Goal: Find specific page/section: Find specific page/section

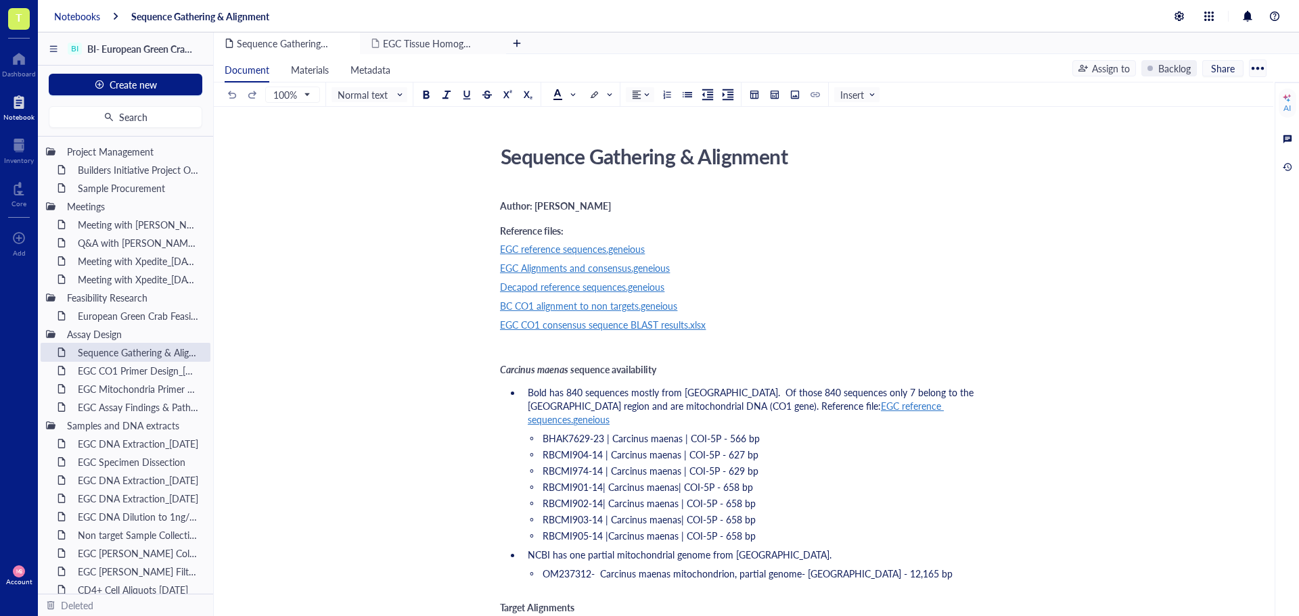
click at [74, 19] on div "Notebooks" at bounding box center [77, 16] width 46 height 12
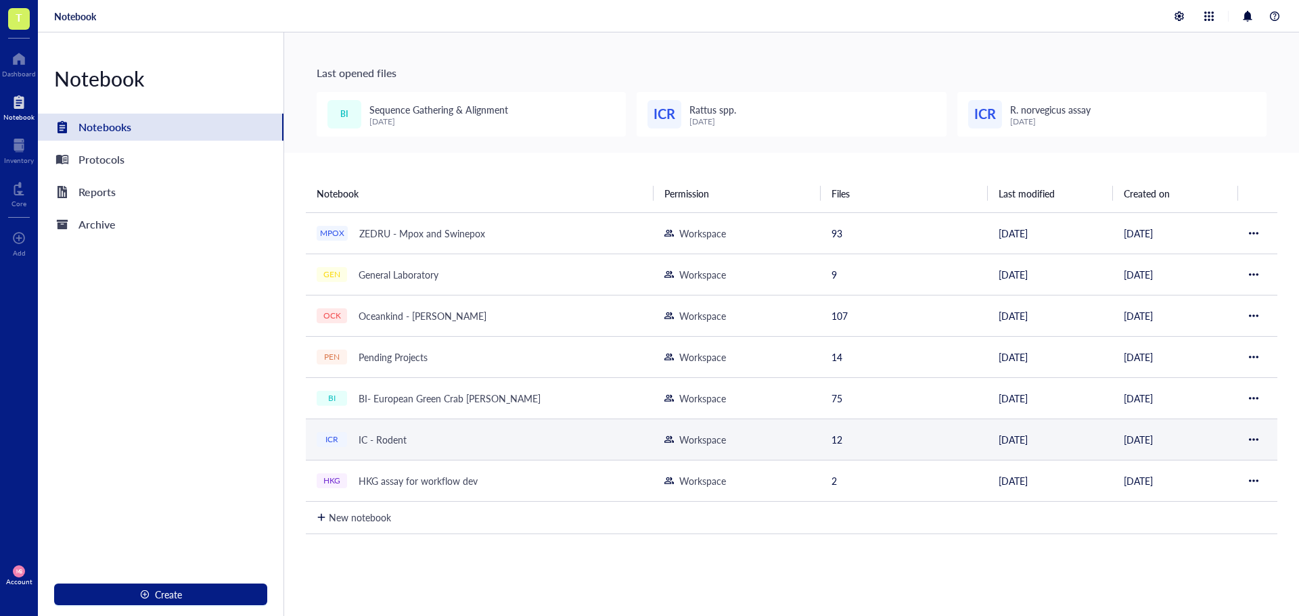
click at [384, 436] on div "IC - Rodent" at bounding box center [383, 439] width 60 height 19
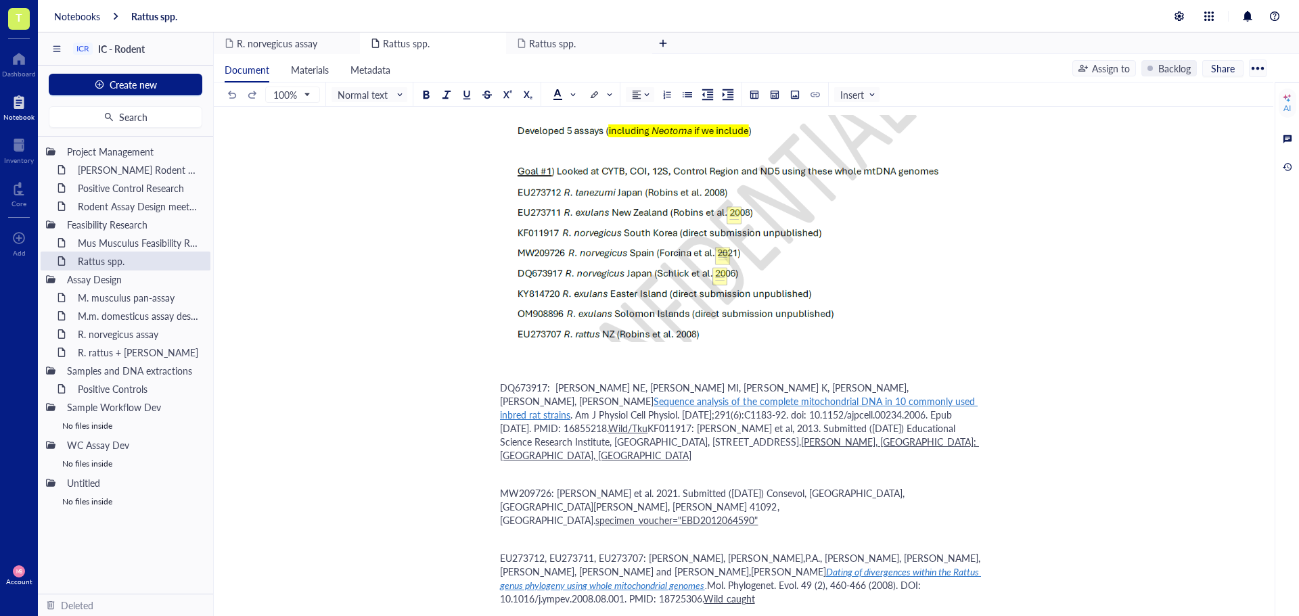
scroll to position [1015, 0]
